Goal: Task Accomplishment & Management: Manage account settings

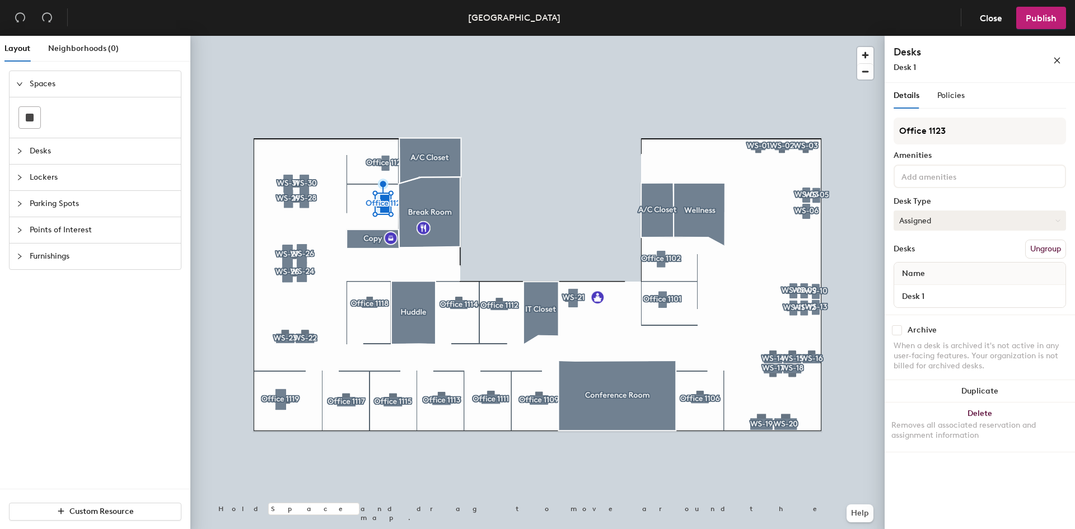
click at [992, 222] on button "Assigned" at bounding box center [980, 221] width 172 height 20
click at [947, 288] on div "Hoteled" at bounding box center [950, 289] width 112 height 17
click at [1043, 21] on span "Publish" at bounding box center [1041, 18] width 31 height 11
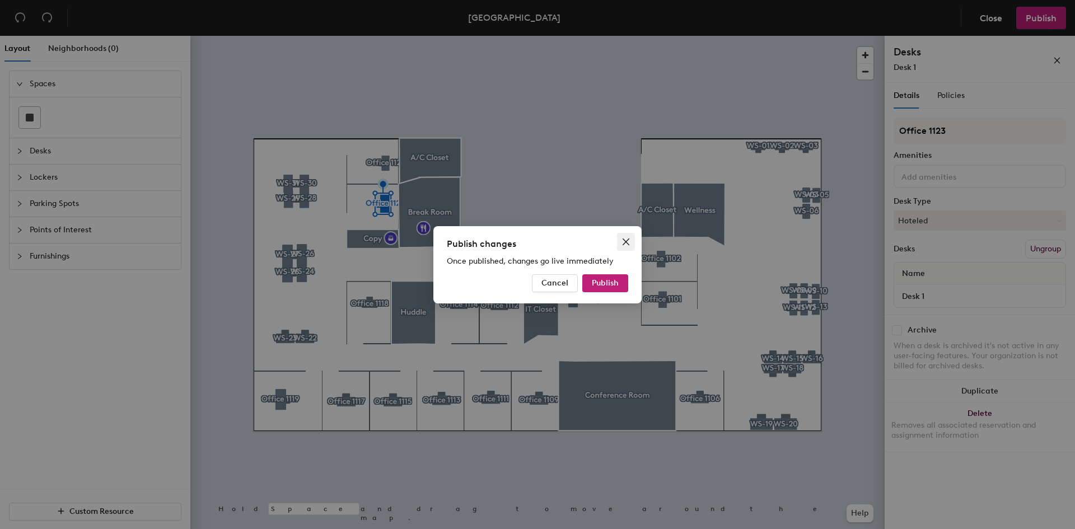
click at [627, 242] on icon "close" at bounding box center [626, 241] width 7 height 7
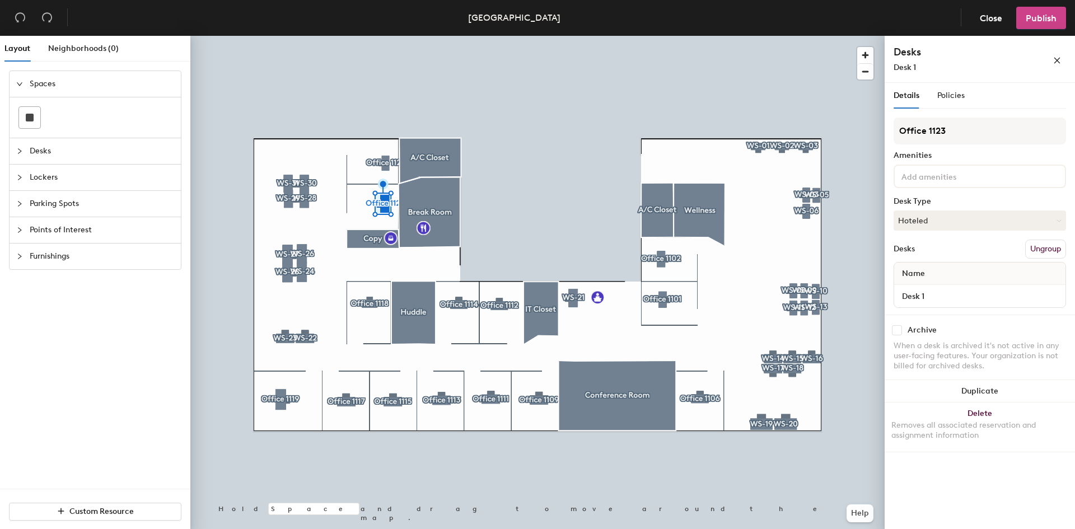
click at [1034, 21] on span "Publish" at bounding box center [1041, 18] width 31 height 11
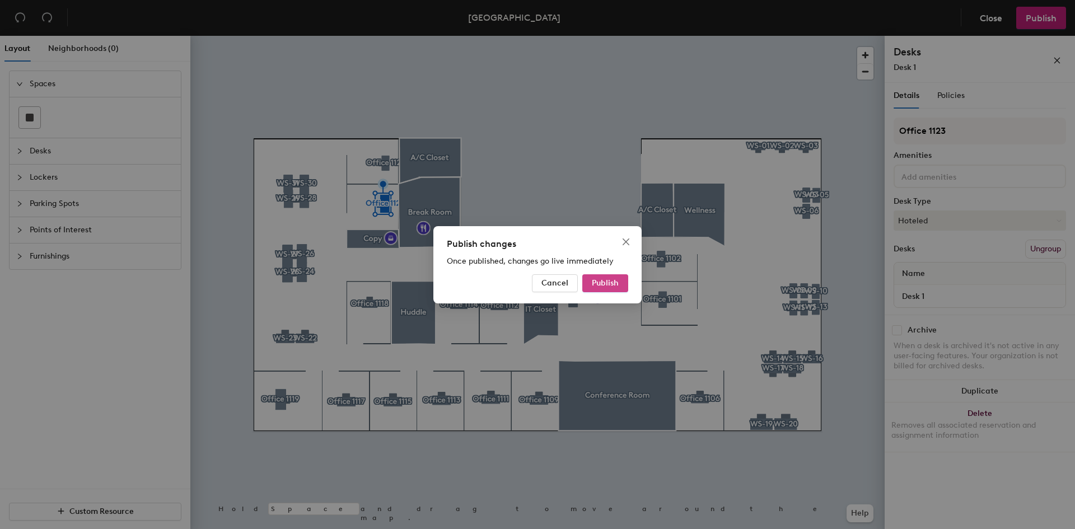
click at [606, 283] on span "Publish" at bounding box center [605, 283] width 27 height 10
